Goal: Contribute content: Add original content to the website for others to see

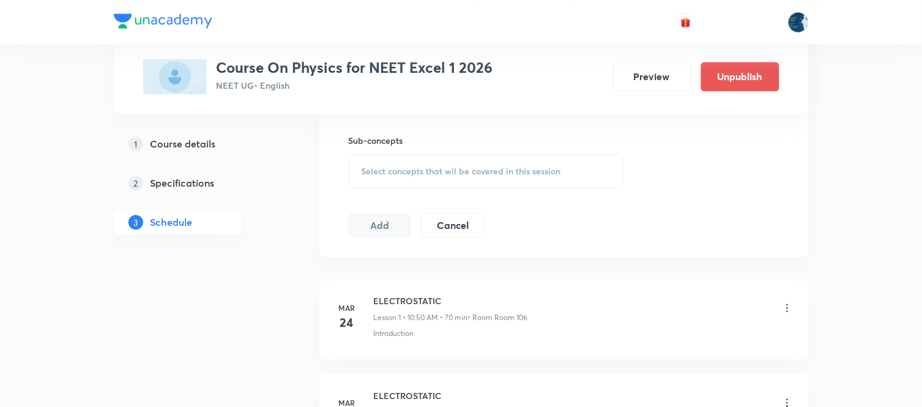
scroll to position [680, 0]
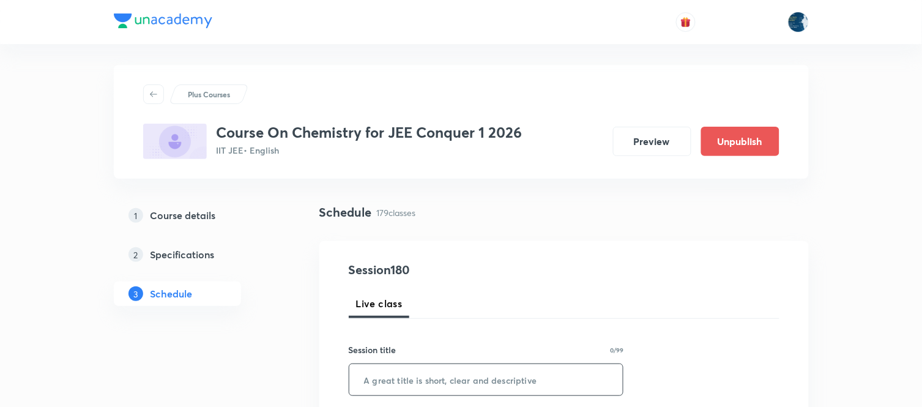
scroll to position [68, 0]
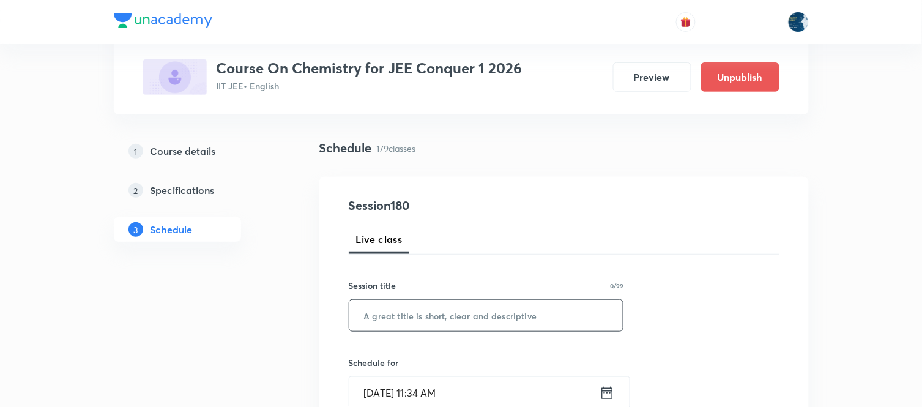
click at [380, 310] on input "text" at bounding box center [486, 315] width 274 height 31
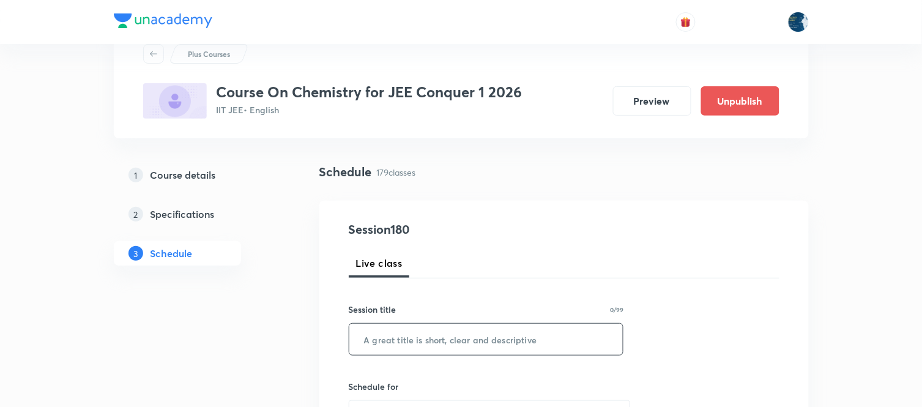
scroll to position [136, 0]
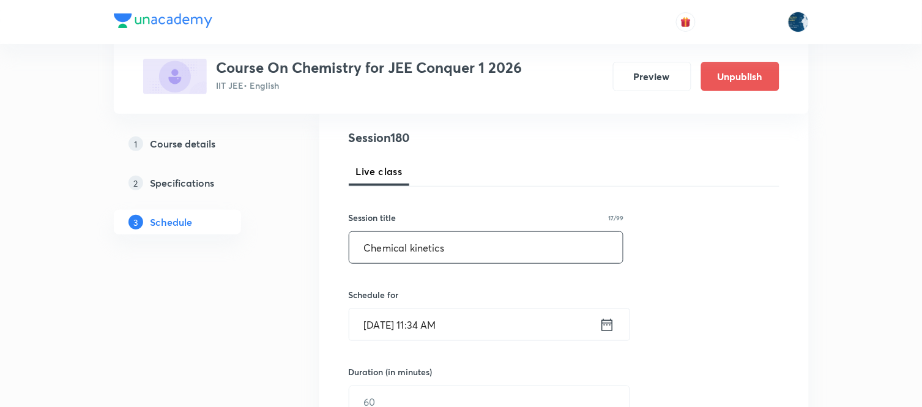
type input "Chemical kinetics"
click at [487, 338] on input "Oct 7, 2025, 11:34 AM" at bounding box center [474, 324] width 250 height 31
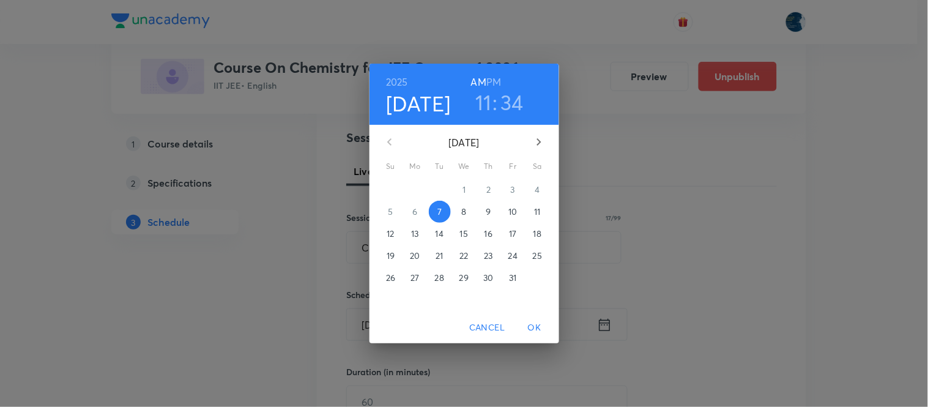
click at [503, 106] on h3 "34" at bounding box center [511, 102] width 23 height 26
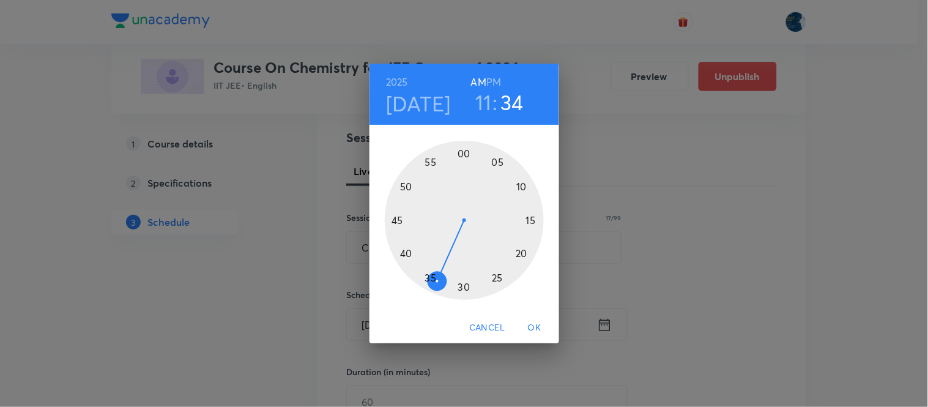
click at [395, 224] on div at bounding box center [464, 220] width 159 height 159
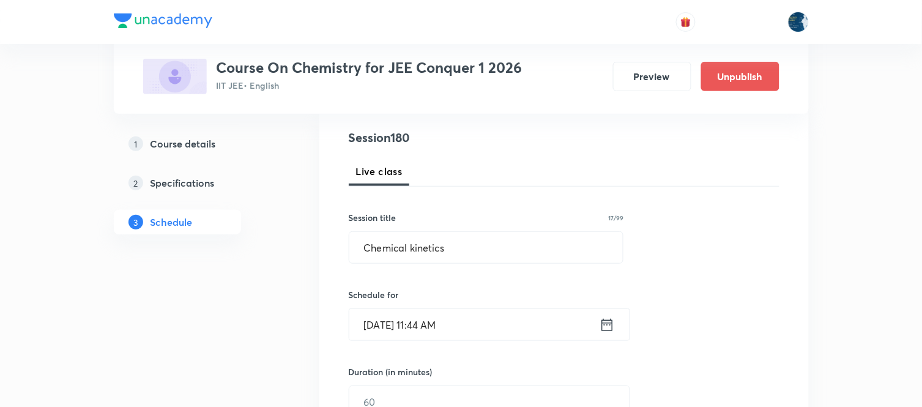
click at [466, 329] on input "Oct 7, 2025, 11:44 AM" at bounding box center [474, 324] width 250 height 31
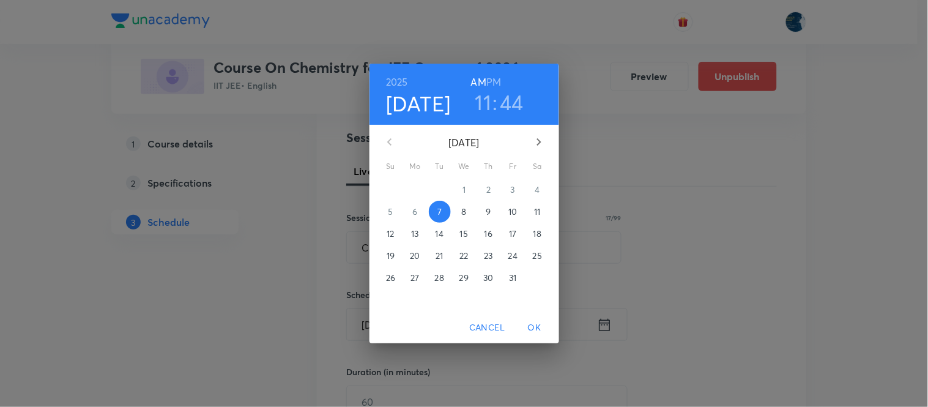
click at [513, 102] on h3 "44" at bounding box center [512, 102] width 24 height 26
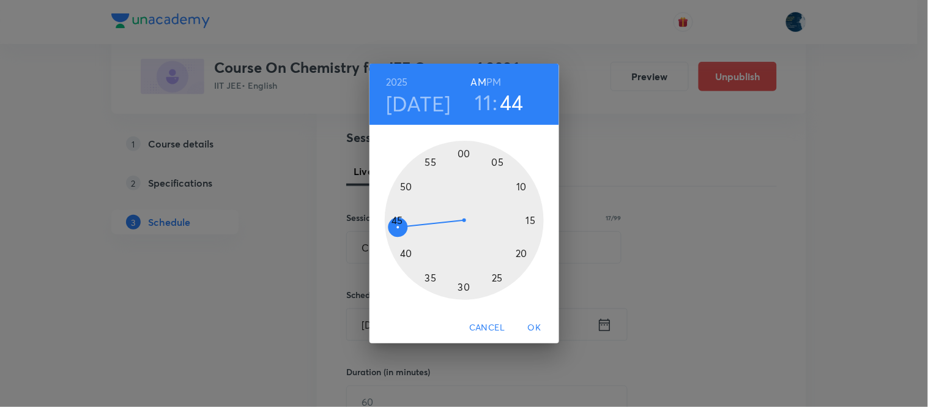
click at [398, 220] on div at bounding box center [464, 220] width 159 height 159
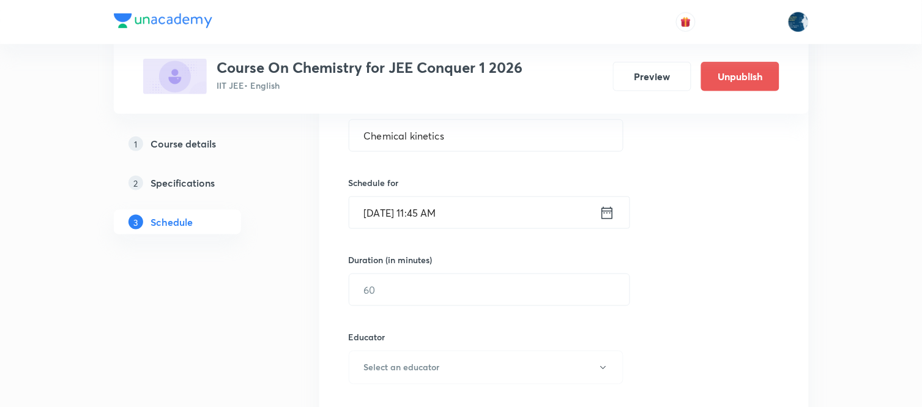
scroll to position [272, 0]
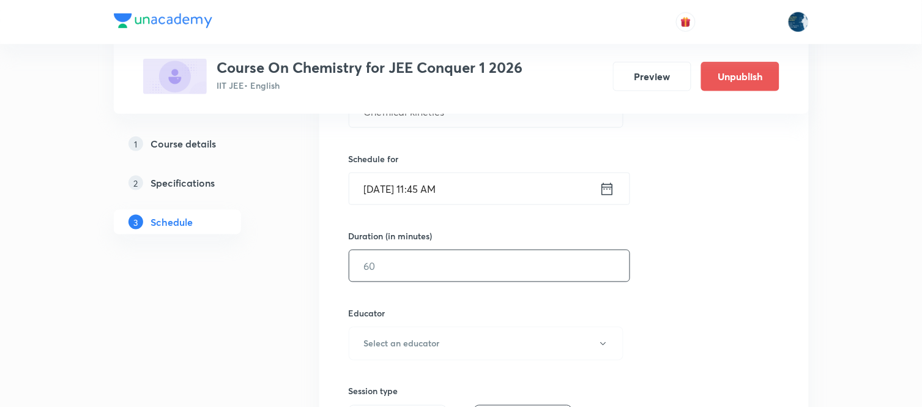
click at [414, 263] on input "text" at bounding box center [489, 265] width 280 height 31
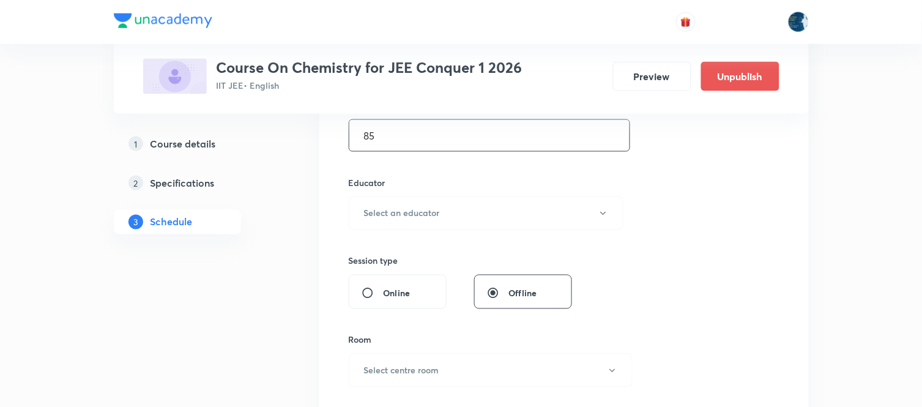
scroll to position [407, 0]
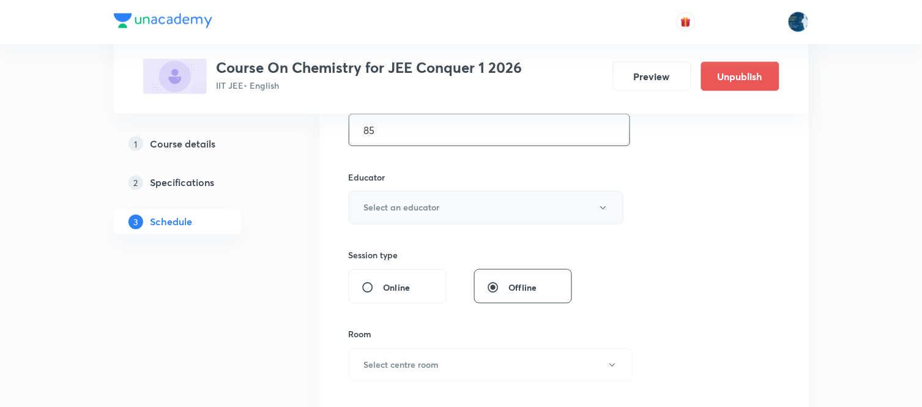
type input "85"
click at [414, 218] on button "Select an educator" at bounding box center [486, 208] width 275 height 34
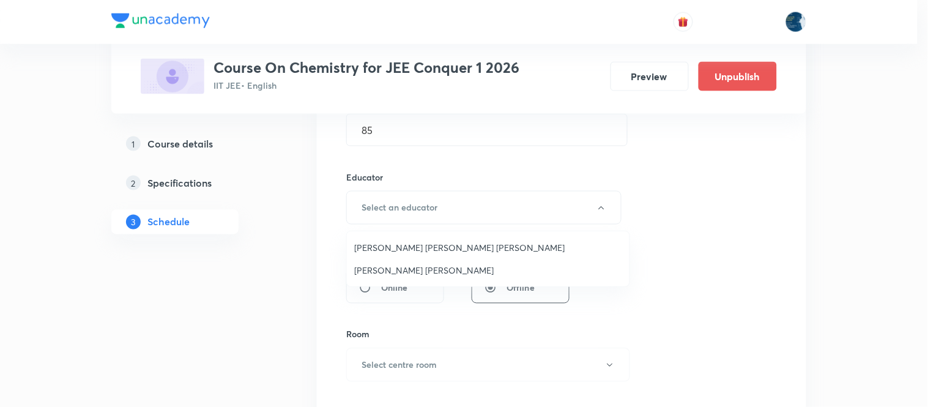
click at [416, 246] on span "Parimi Venkata Ramana Dinesh Kumar" at bounding box center [488, 247] width 268 height 13
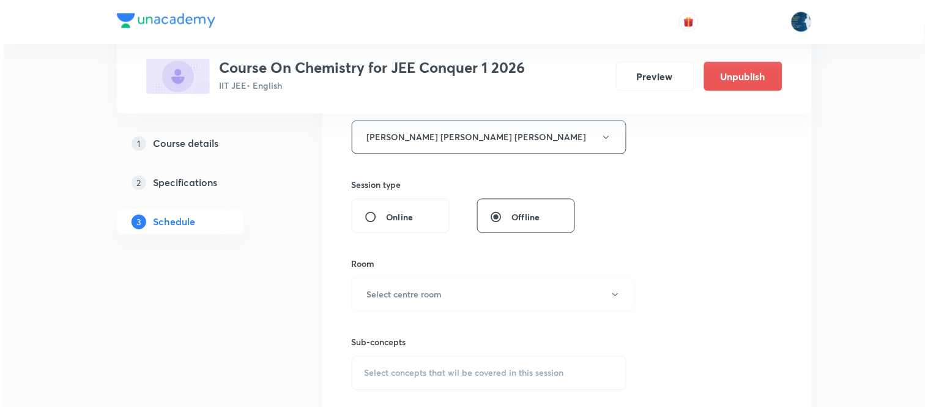
scroll to position [543, 0]
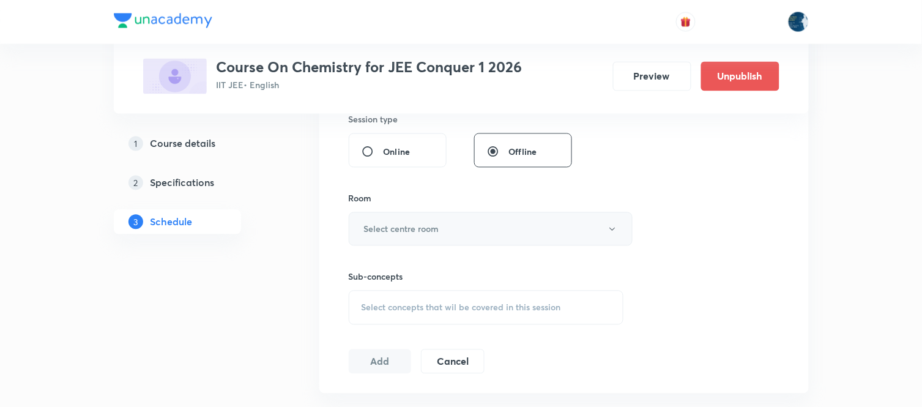
click at [427, 240] on button "Select centre room" at bounding box center [491, 229] width 284 height 34
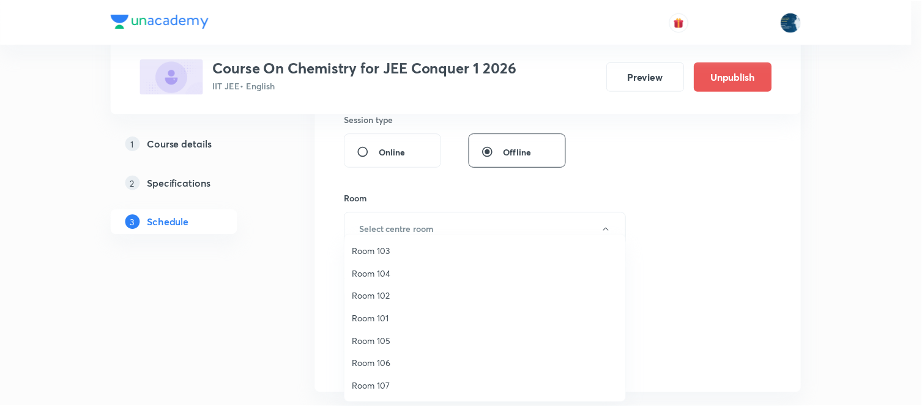
scroll to position [136, 0]
click at [388, 358] on span "Room 303" at bounding box center [488, 364] width 268 height 13
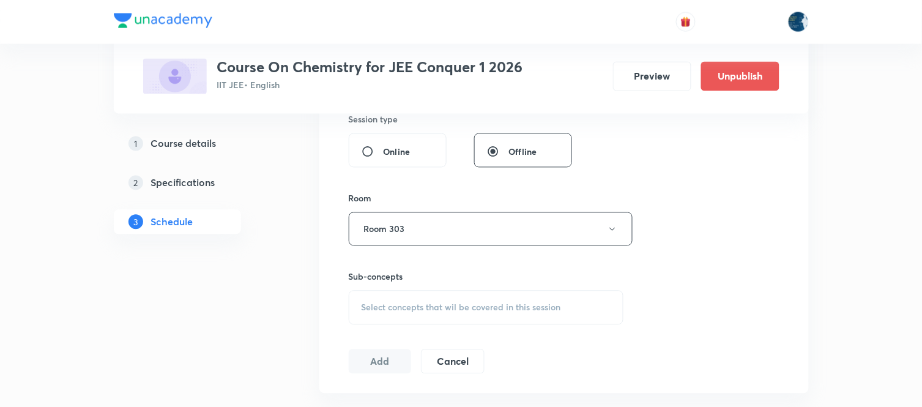
scroll to position [612, 0]
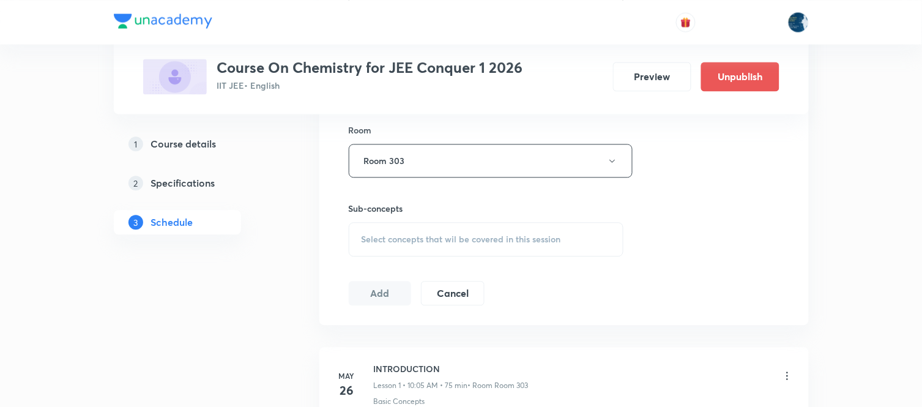
click at [362, 236] on span "Select concepts that wil be covered in this session" at bounding box center [461, 239] width 199 height 10
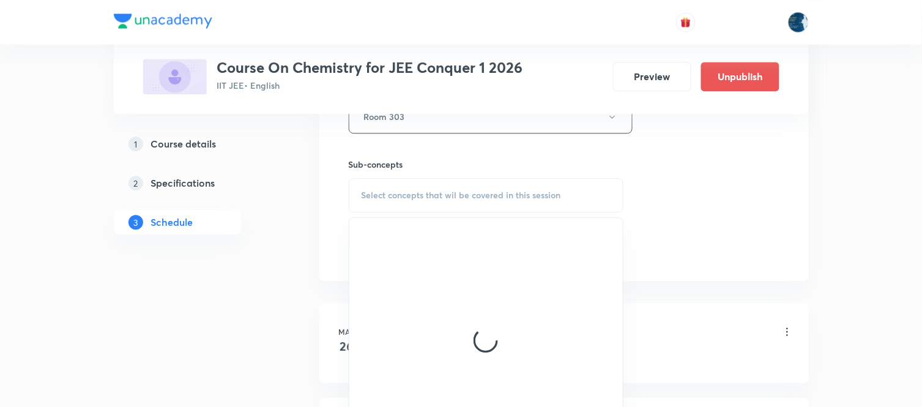
scroll to position [680, 0]
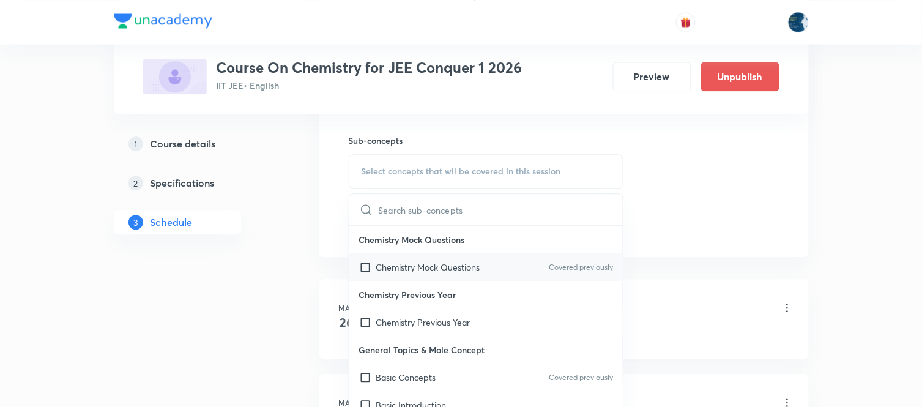
click at [412, 275] on div "Chemistry Mock Questions Covered previously" at bounding box center [486, 267] width 274 height 28
checkbox input "true"
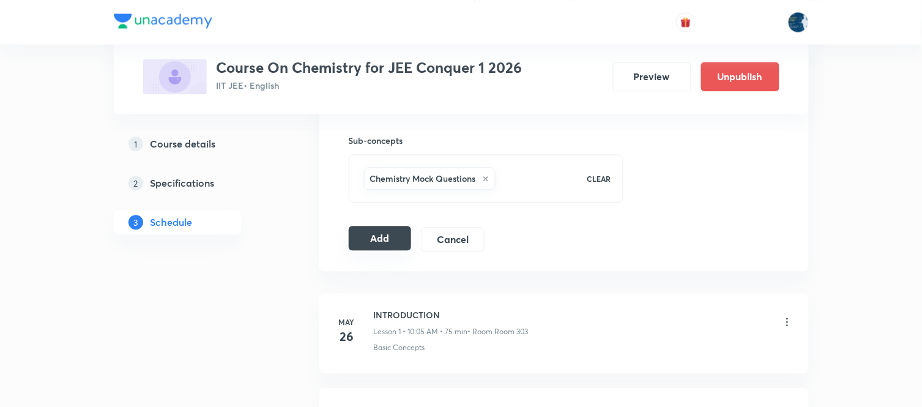
click at [377, 248] on button "Add" at bounding box center [380, 238] width 63 height 24
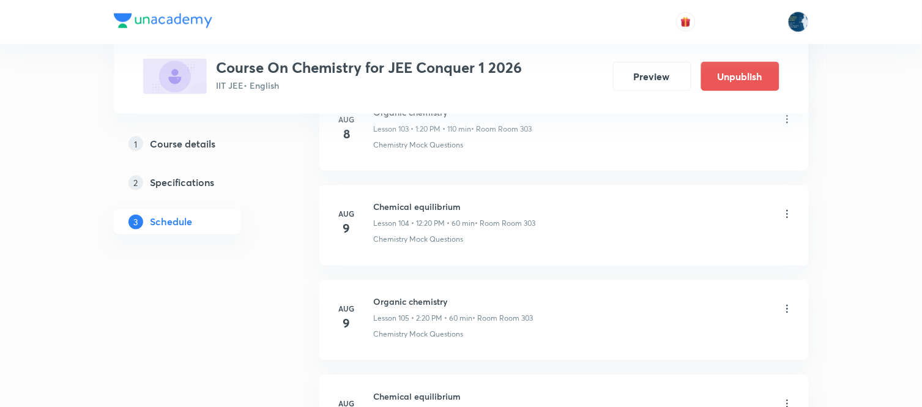
scroll to position [17001, 0]
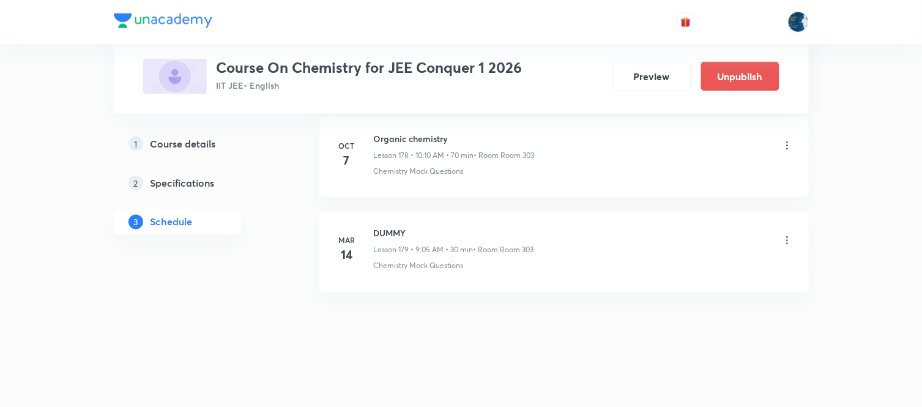
click at [633, 237] on div "DUMMY Lesson 179 • 9:05 AM • 30 min • Room Room 303" at bounding box center [584, 241] width 420 height 29
